Goal: Task Accomplishment & Management: Use online tool/utility

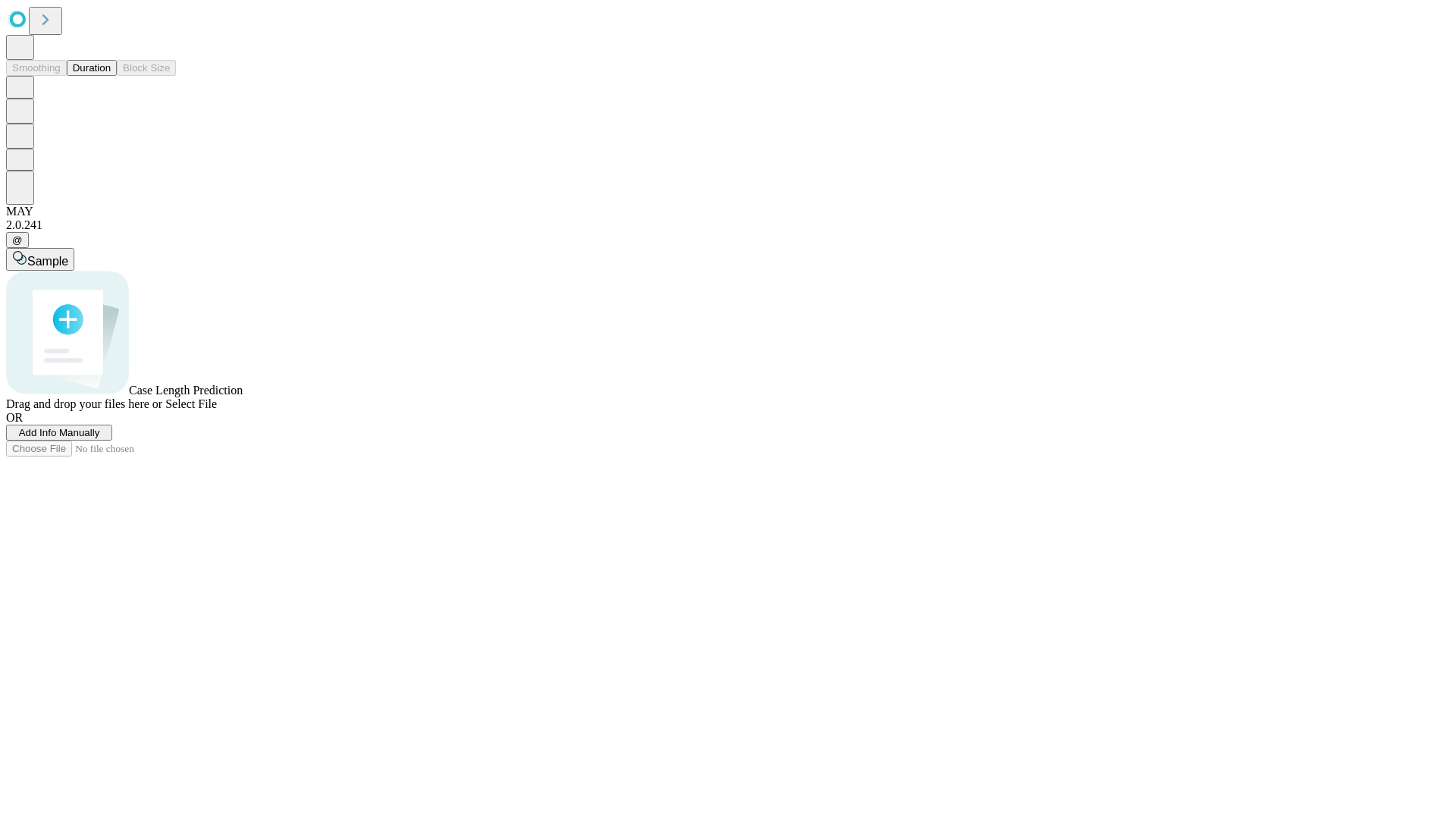
click at [111, 76] on button "Duration" at bounding box center [92, 68] width 50 height 16
click at [100, 438] on span "Add Info Manually" at bounding box center [59, 433] width 81 height 12
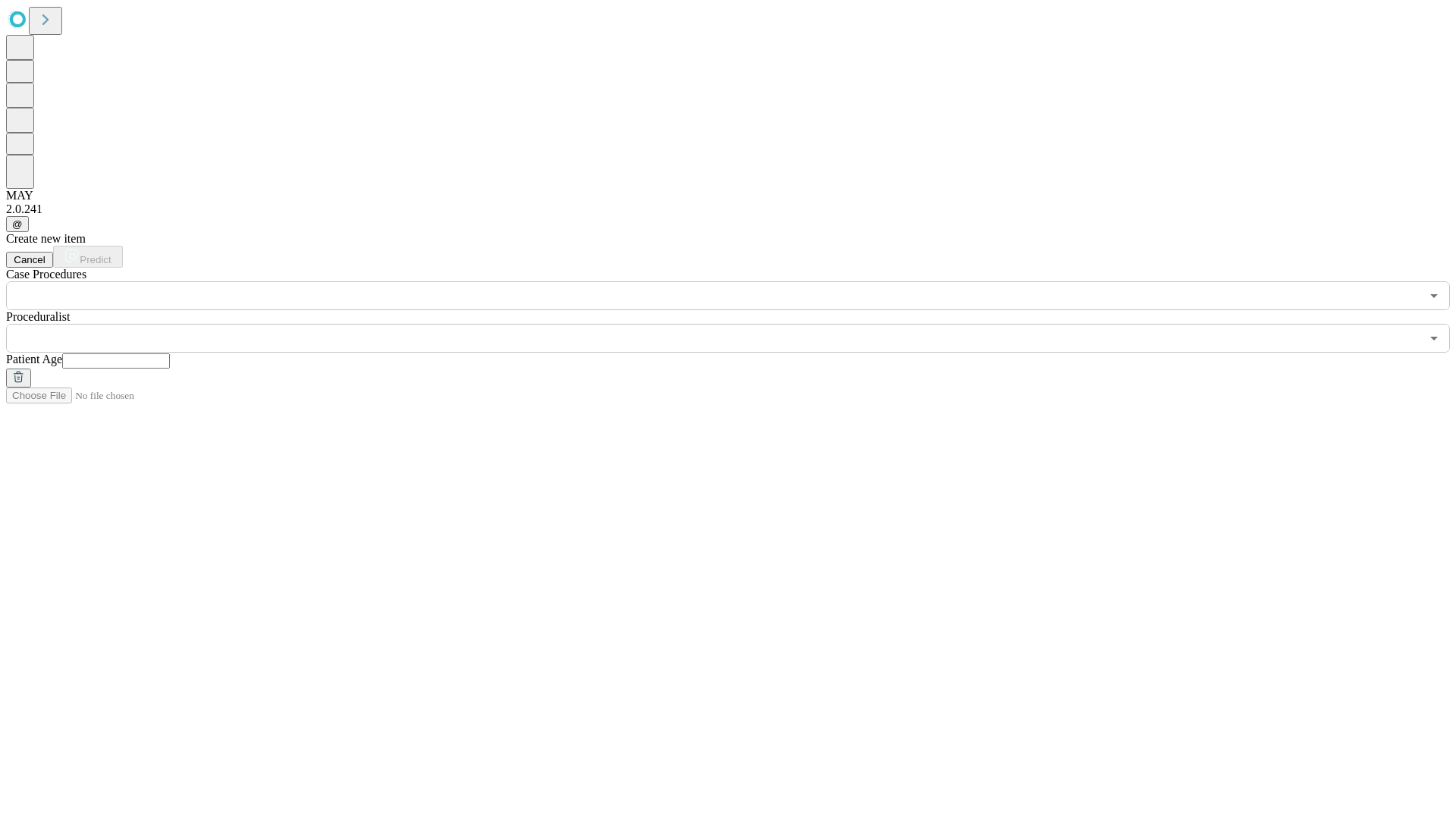
click at [170, 353] on input "text" at bounding box center [115, 360] width 108 height 15
type input "**"
click at [738, 324] on input "text" at bounding box center [713, 337] width 1415 height 29
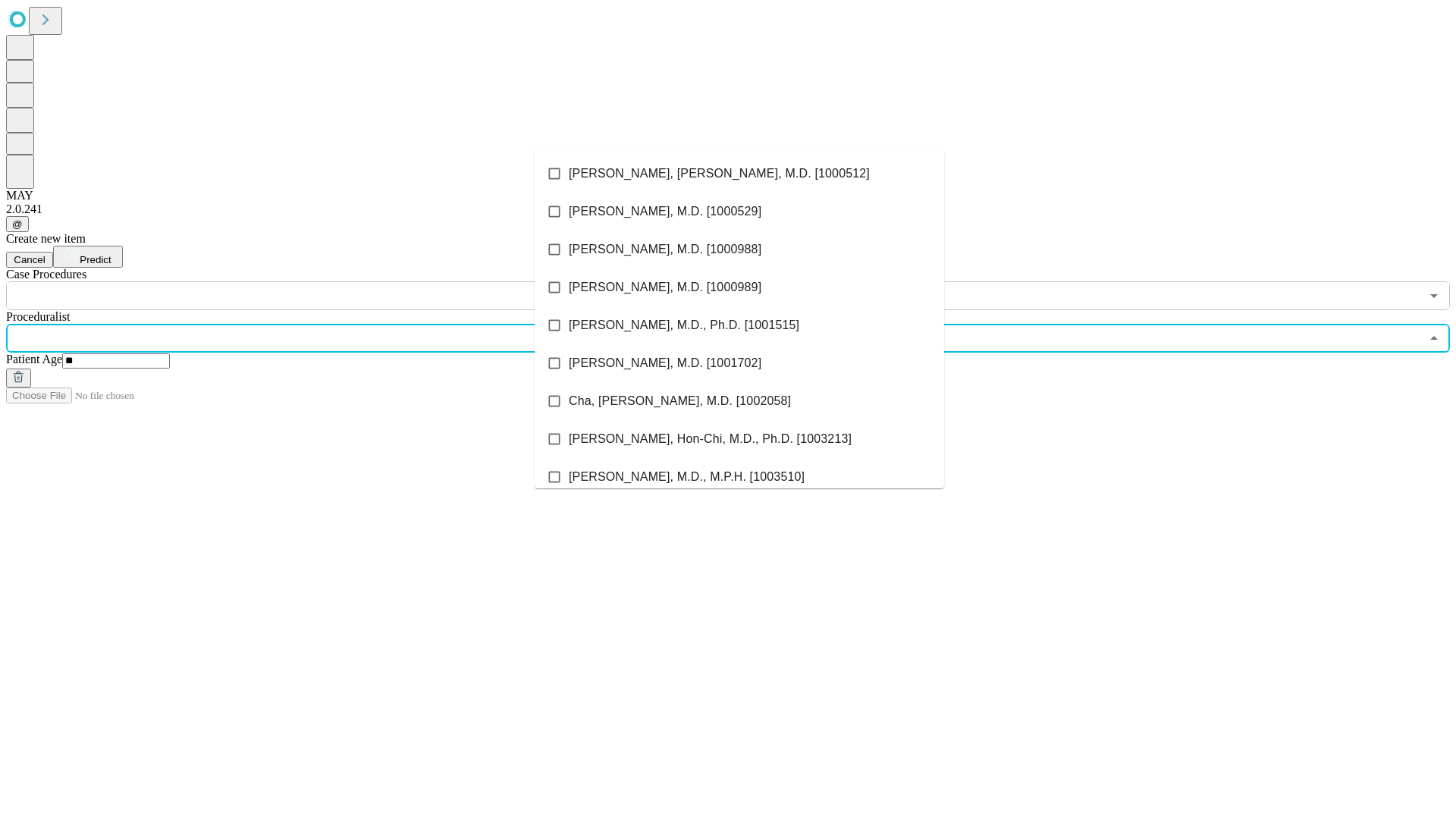
click at [739, 174] on li "[PERSON_NAME], [PERSON_NAME], M.D. [1000512]" at bounding box center [739, 174] width 410 height 37
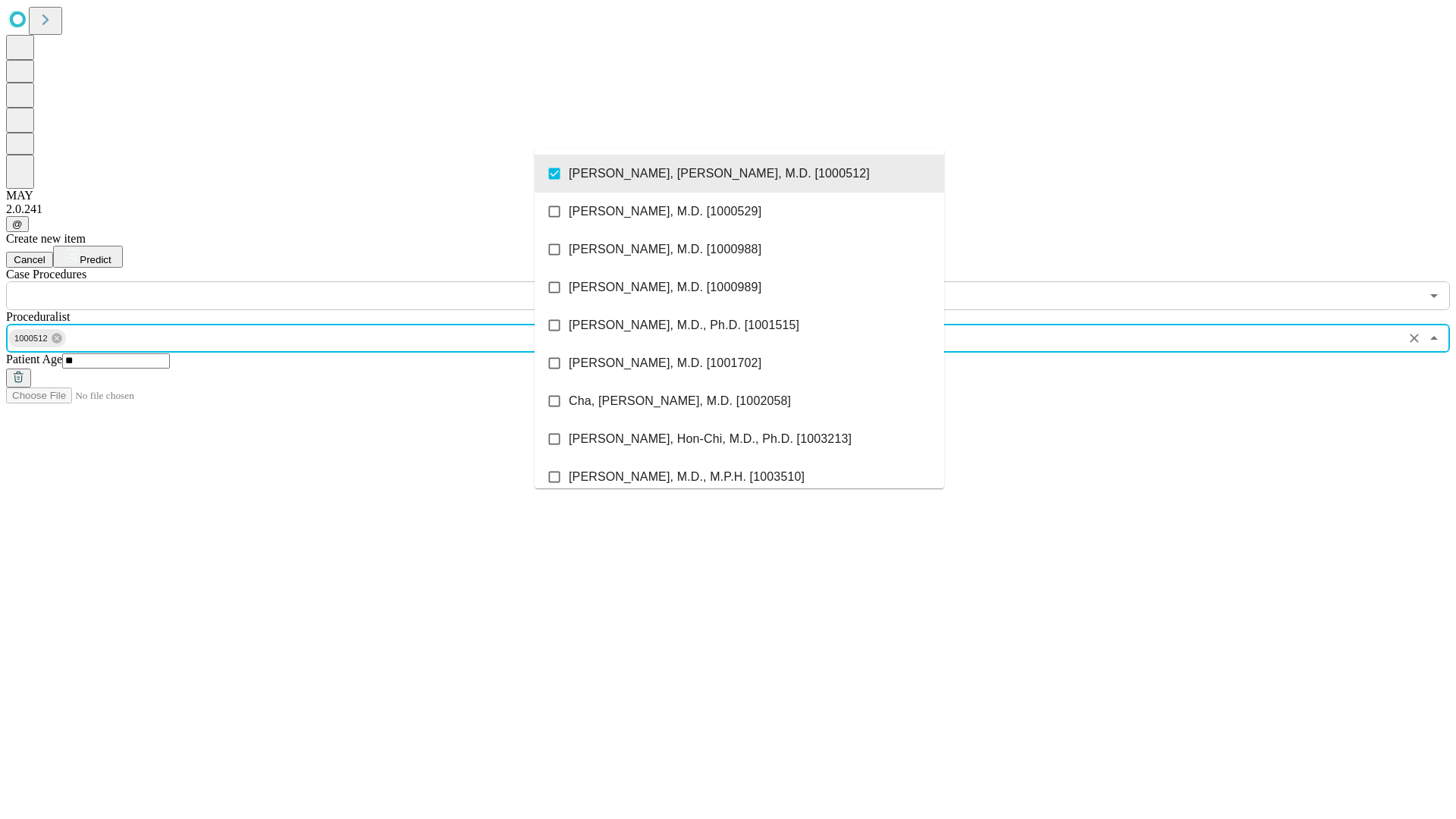
click at [319, 281] on input "text" at bounding box center [713, 295] width 1415 height 29
